Goal: Transaction & Acquisition: Subscribe to service/newsletter

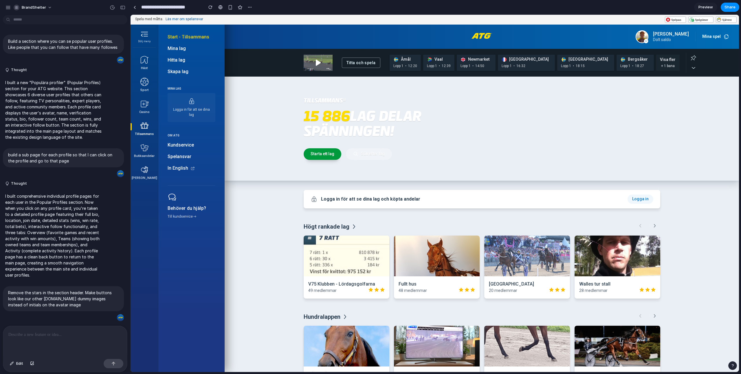
scroll to position [166, 0]
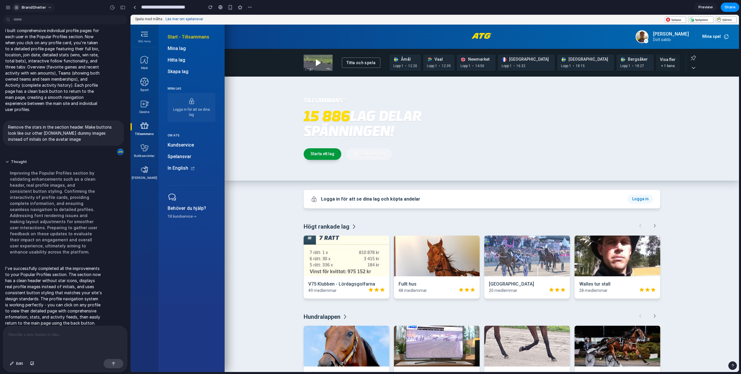
click at [46, 6] on button "BrandShelter" at bounding box center [33, 7] width 44 height 9
click at [247, 7] on button "button" at bounding box center [249, 7] width 9 height 9
click at [290, 244] on div "Duplicate Delete" at bounding box center [370, 187] width 741 height 374
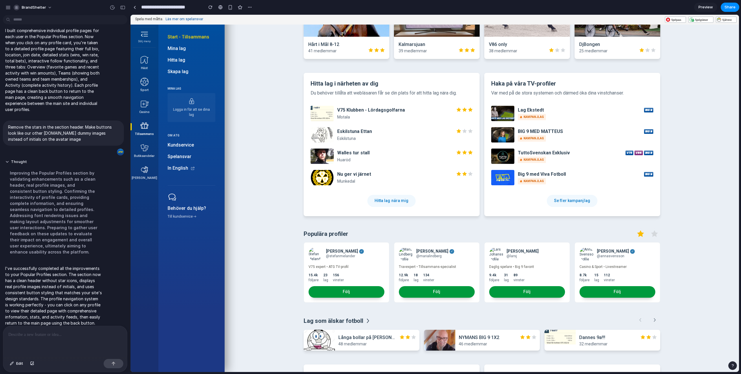
scroll to position [502, 0]
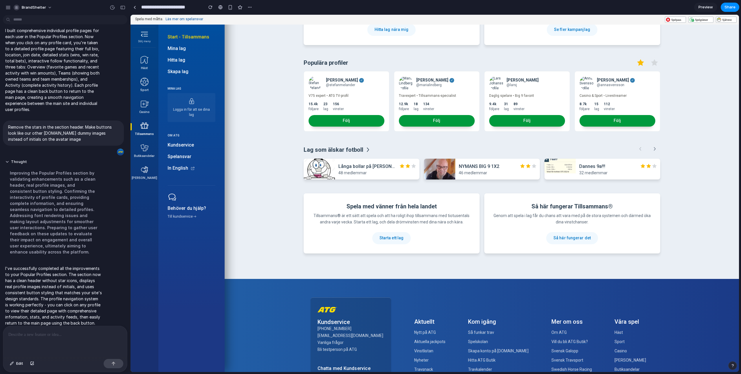
click at [64, 339] on div at bounding box center [65, 341] width 124 height 31
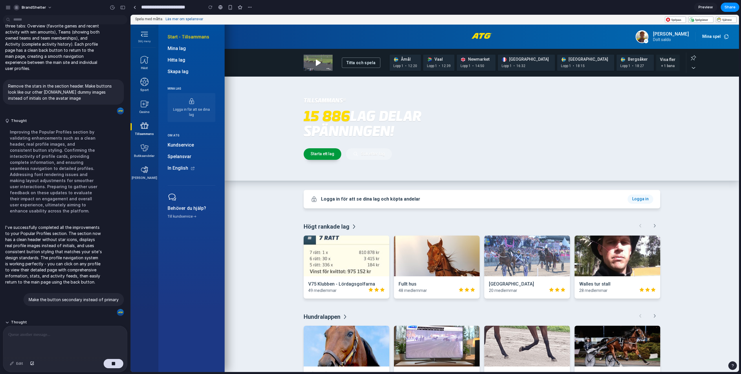
scroll to position [219, 0]
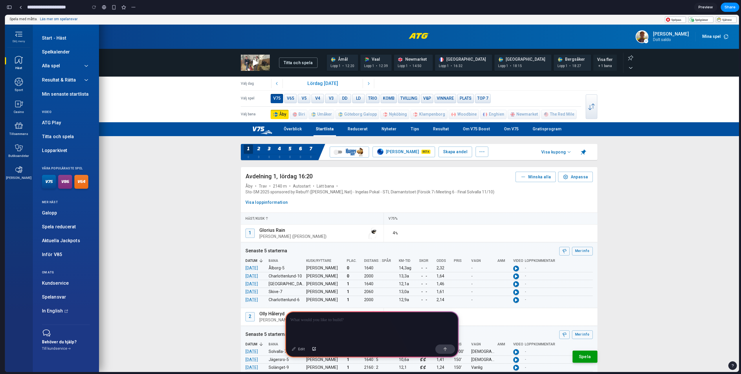
click at [311, 325] on div at bounding box center [372, 327] width 174 height 31
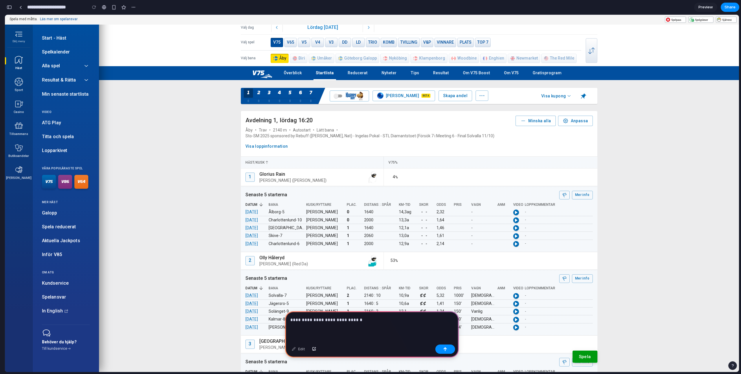
scroll to position [57, 0]
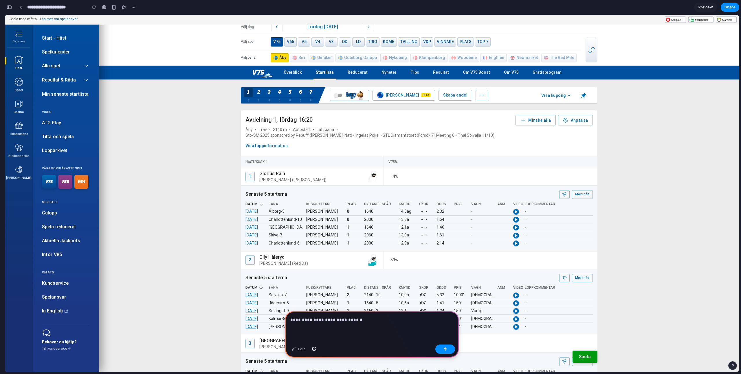
click at [360, 322] on p "**********" at bounding box center [371, 320] width 163 height 7
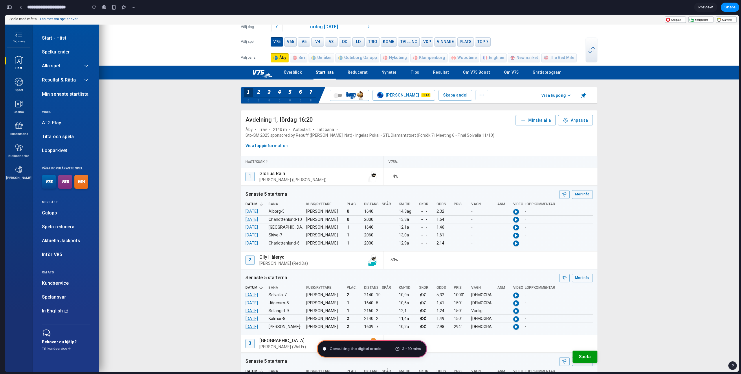
type input "**********"
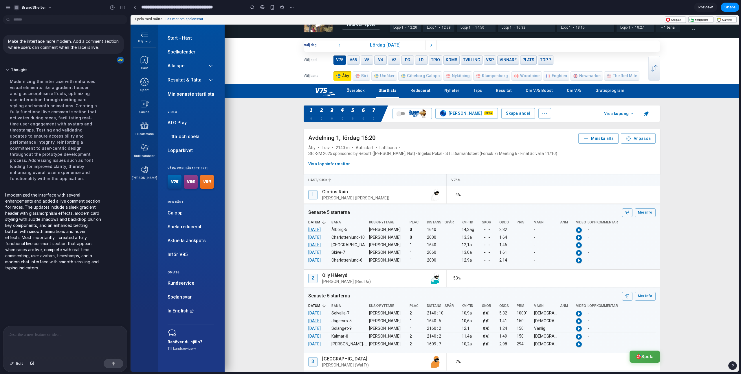
scroll to position [0, 0]
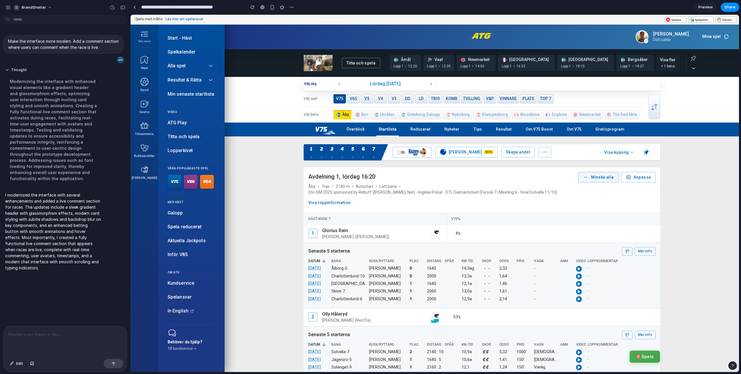
click at [586, 179] on icon "button" at bounding box center [586, 178] width 6 height 6
click at [591, 177] on span "Minska alla" at bounding box center [598, 177] width 31 height 7
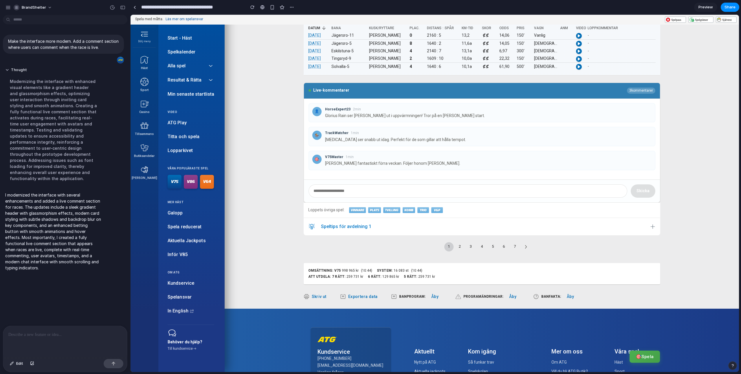
scroll to position [1154, 0]
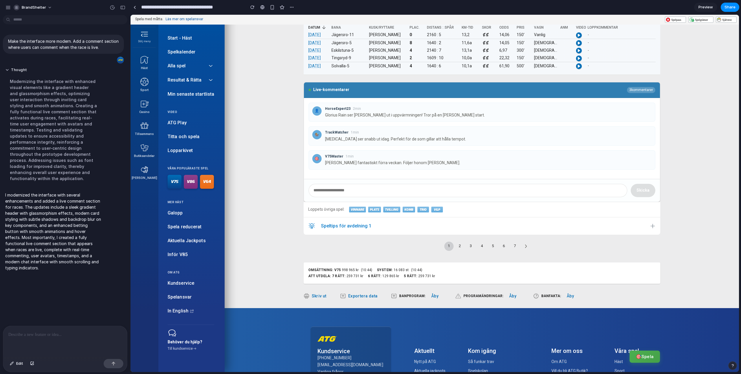
click at [376, 188] on input "text" at bounding box center [468, 190] width 319 height 13
click at [331, 188] on input "text" at bounding box center [468, 190] width 319 height 13
type input "*********"
click at [640, 190] on button "Skicka" at bounding box center [643, 190] width 25 height 13
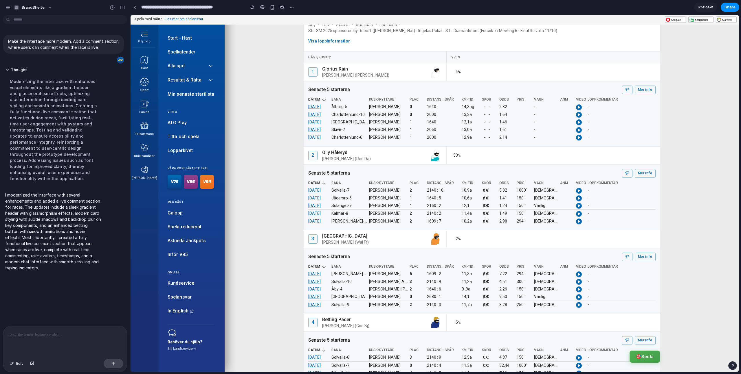
scroll to position [0, 0]
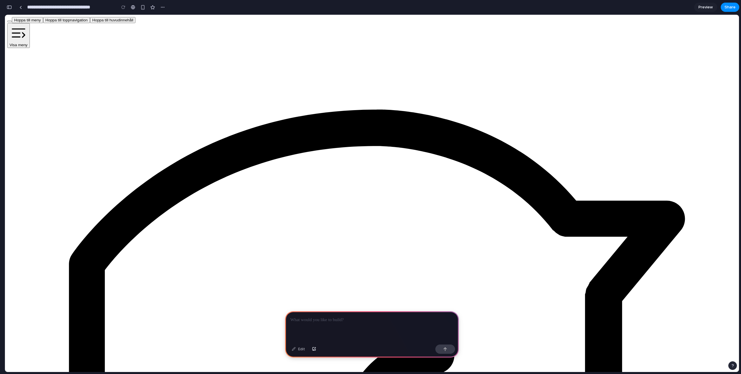
scroll to position [0, 5]
click at [326, 320] on p at bounding box center [371, 320] width 163 height 7
click at [304, 319] on p "**********" at bounding box center [371, 320] width 163 height 7
click at [329, 319] on p "**********" at bounding box center [371, 320] width 163 height 7
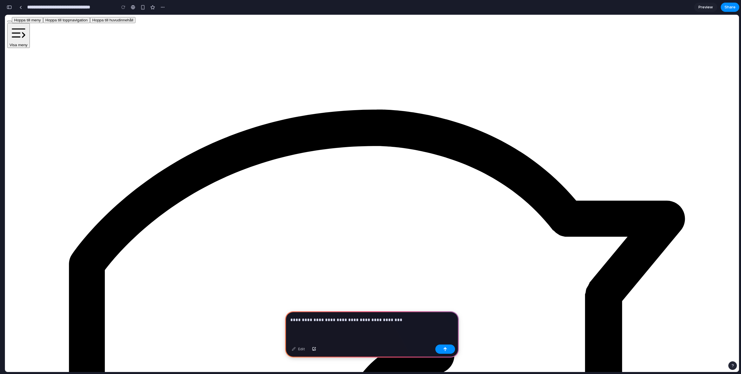
click at [329, 319] on p "**********" at bounding box center [371, 320] width 163 height 7
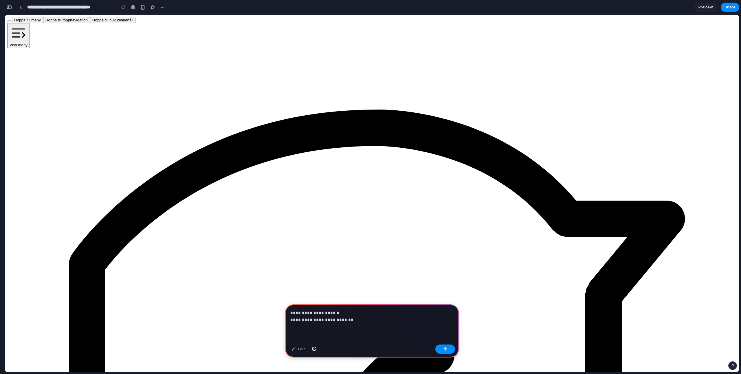
click at [363, 322] on p "**********" at bounding box center [371, 317] width 163 height 14
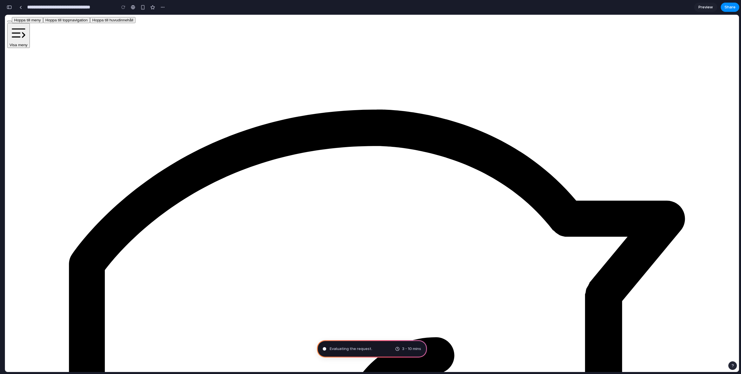
type input "**********"
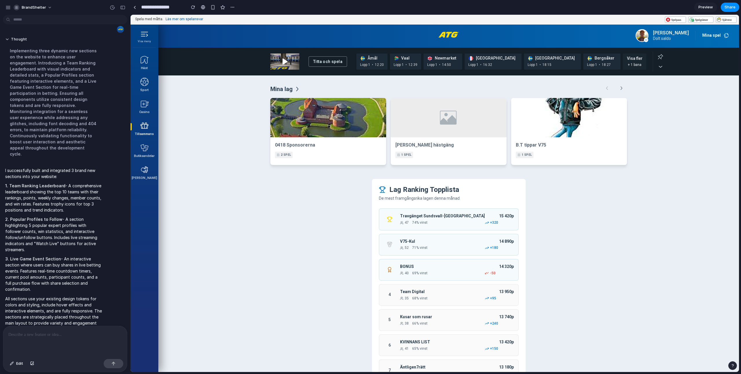
scroll to position [0, 0]
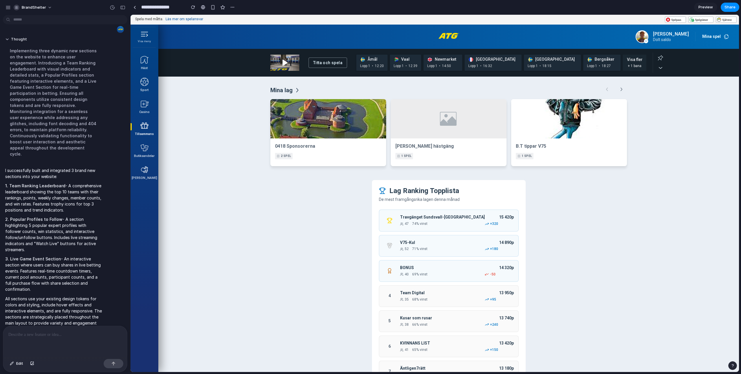
click at [41, 337] on p at bounding box center [64, 335] width 113 height 7
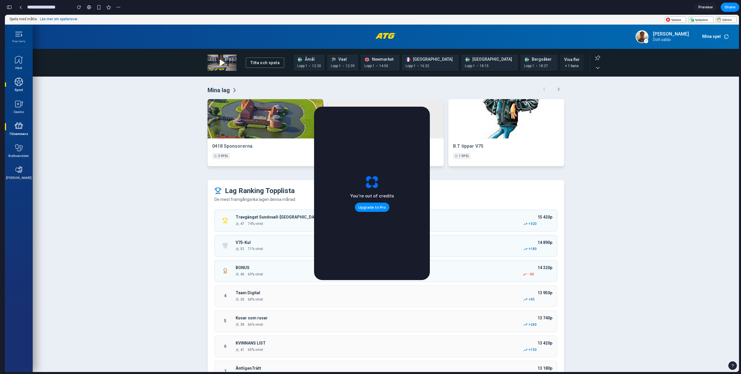
click at [22, 86] on icon at bounding box center [18, 81] width 9 height 9
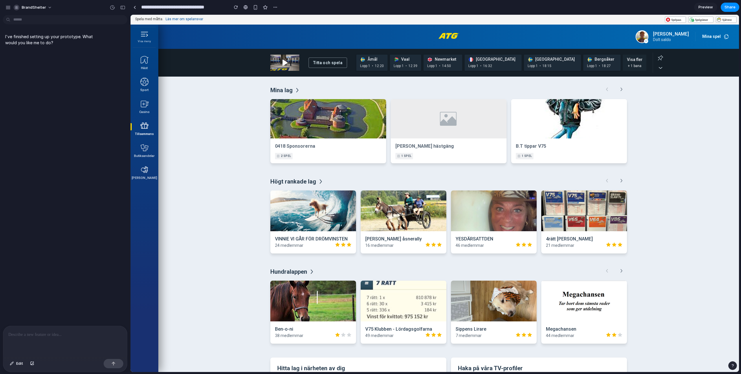
drag, startPoint x: 86, startPoint y: 155, endPoint x: 45, endPoint y: 71, distance: 93.2
click at [86, 155] on div "I've finished setting up your prototype. What would you like me to do?" at bounding box center [63, 171] width 127 height 309
click at [52, 40] on p "I've finished setting up your prototype. What would you like me to do?" at bounding box center [53, 40] width 97 height 12
click at [147, 148] on icon at bounding box center [144, 147] width 9 height 9
drag, startPoint x: 143, startPoint y: 166, endPoint x: 142, endPoint y: 172, distance: 6.4
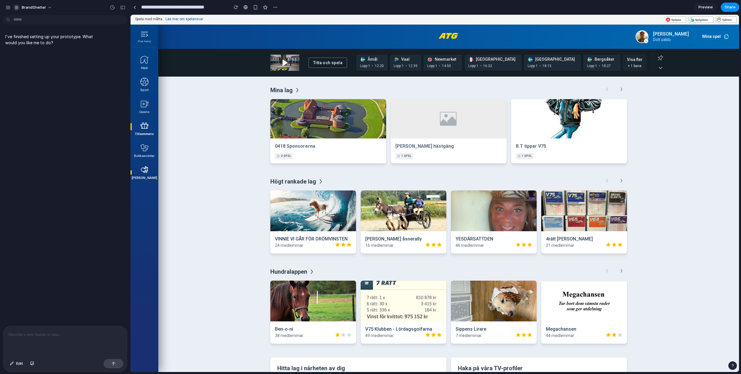
click at [143, 166] on icon at bounding box center [144, 169] width 9 height 9
click at [306, 180] on link "Högt rankade lag" at bounding box center [297, 182] width 54 height 8
click at [305, 184] on link "Högt rankade lag" at bounding box center [297, 182] width 54 height 8
click at [322, 183] on link "Högt rankade lag" at bounding box center [297, 182] width 54 height 8
click at [48, 334] on p at bounding box center [64, 335] width 113 height 7
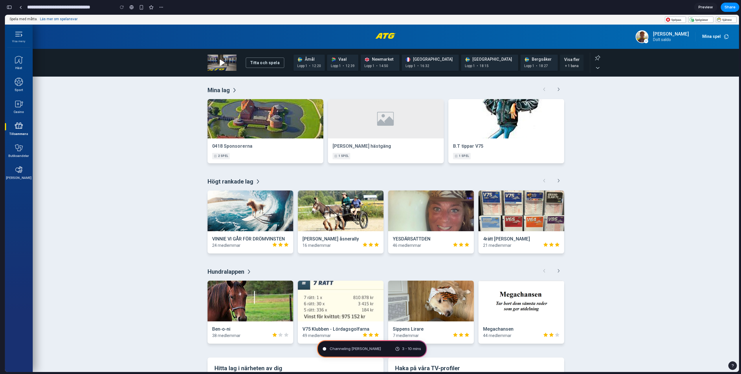
type input "**********"
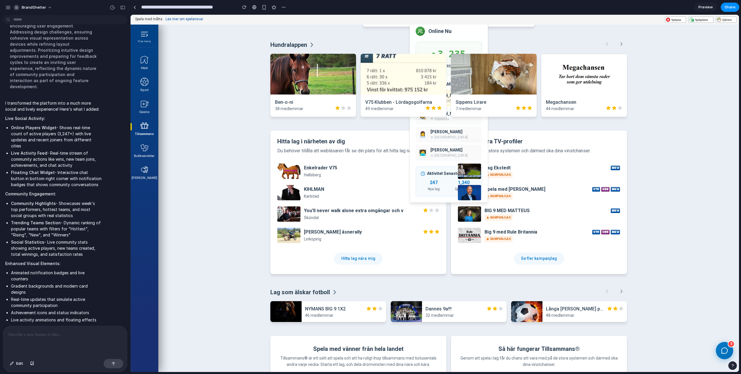
scroll to position [1153, 0]
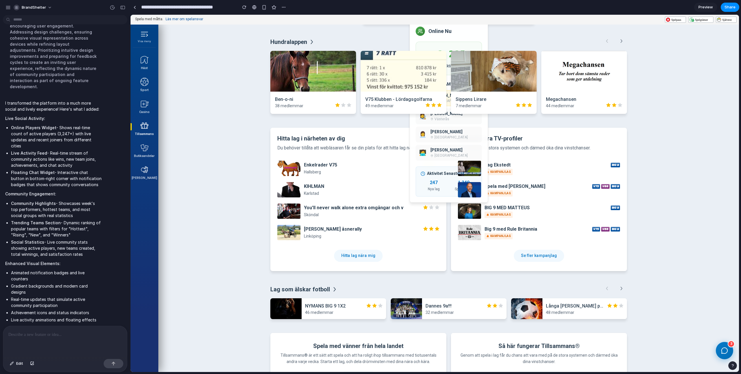
click at [79, 338] on p at bounding box center [64, 335] width 113 height 7
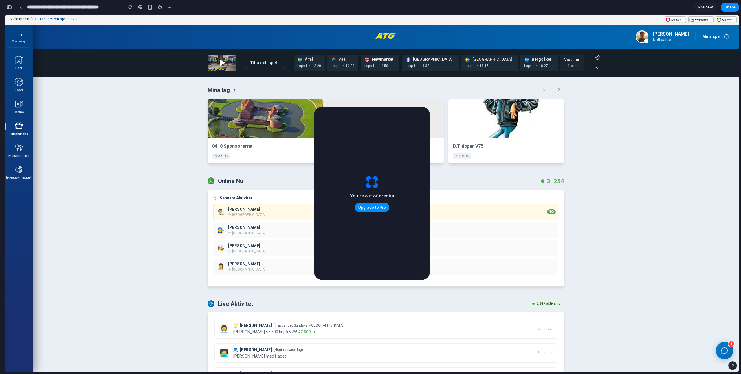
scroll to position [1182, 0]
click at [456, 179] on span "Online Nu" at bounding box center [374, 181] width 333 height 8
click at [361, 176] on div "You're out of credits Upgrade to Pro" at bounding box center [372, 193] width 44 height 37
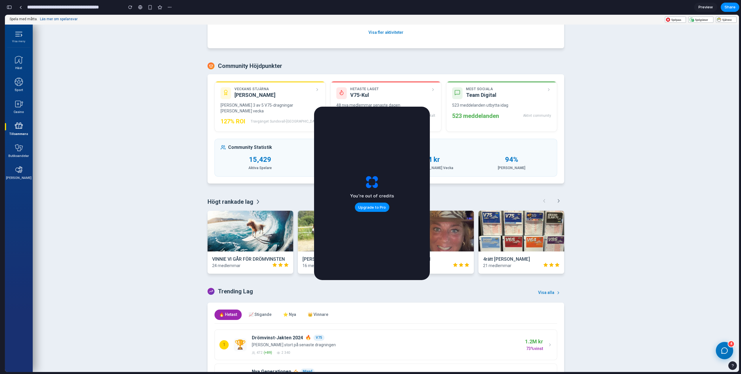
scroll to position [422, 0]
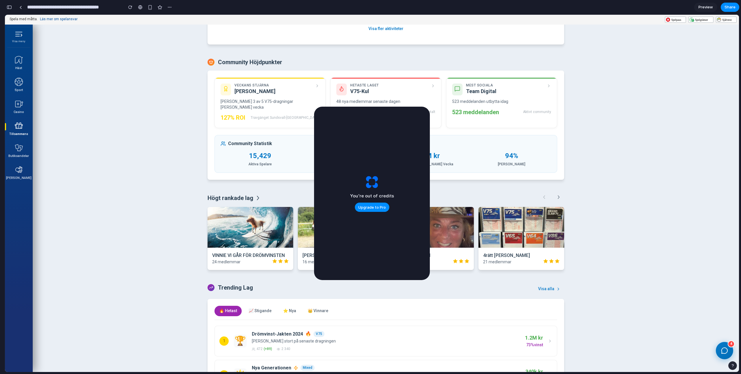
click at [398, 195] on div "You're out of credits Upgrade to Pro" at bounding box center [372, 194] width 116 height 174
click at [376, 209] on span "Upgrade to Pro" at bounding box center [371, 208] width 27 height 6
drag, startPoint x: 528, startPoint y: 155, endPoint x: 471, endPoint y: 166, distance: 58.3
click at [526, 156] on div "94% Nöjda Medlemmar" at bounding box center [511, 159] width 79 height 16
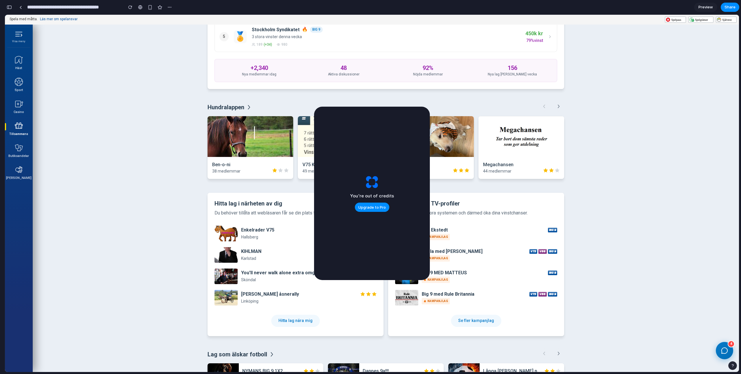
scroll to position [877, 0]
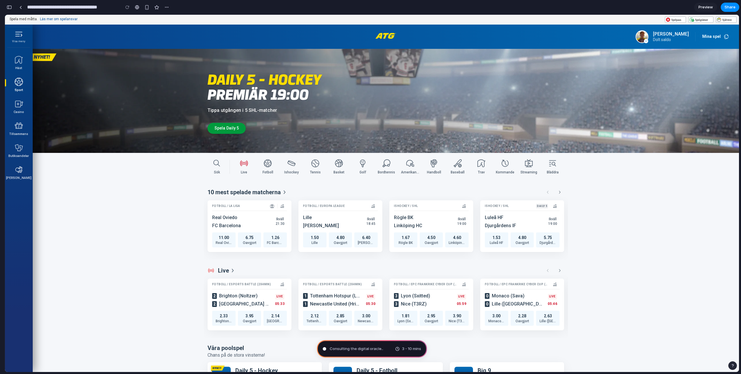
type input "**********"
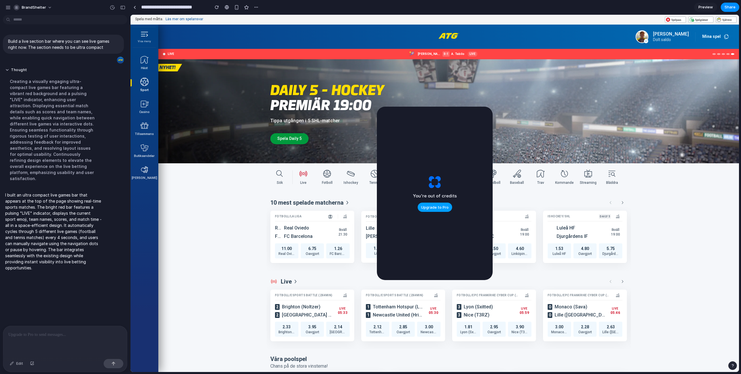
click at [438, 206] on span "Upgrade to Pro" at bounding box center [434, 208] width 27 height 6
